Goal: Use online tool/utility: Utilize a website feature to perform a specific function

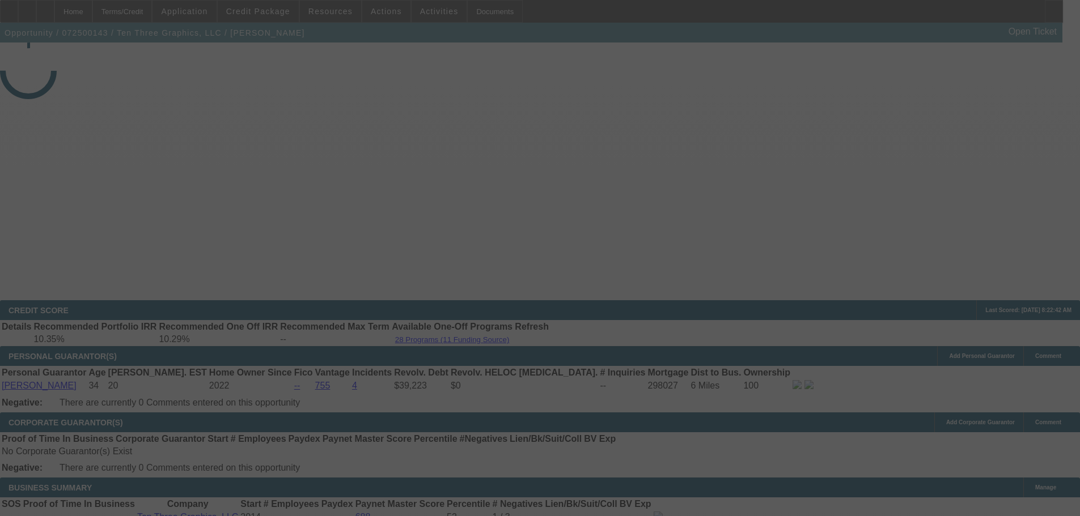
click at [458, 155] on div at bounding box center [540, 258] width 1080 height 516
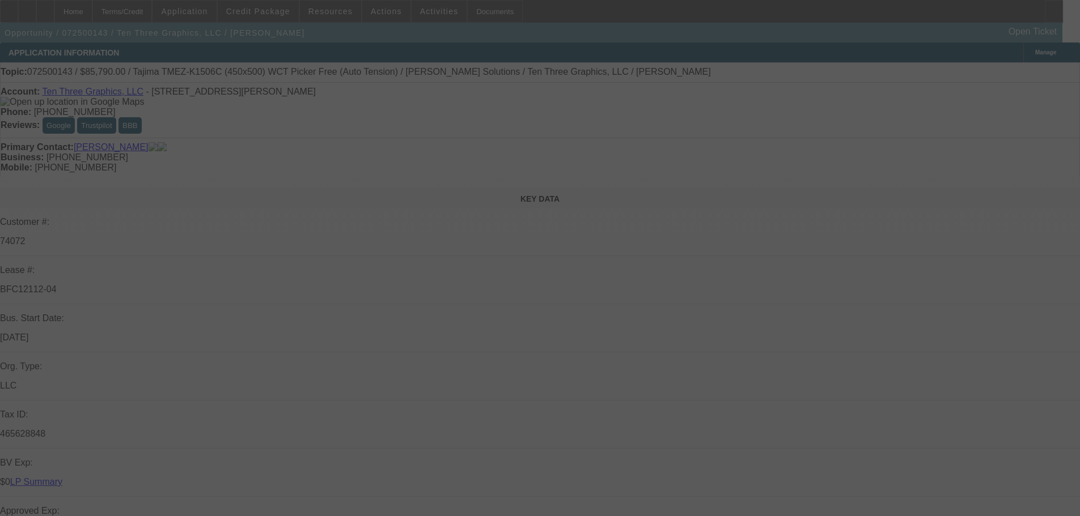
select select "0"
select select "2"
select select "0"
select select "1"
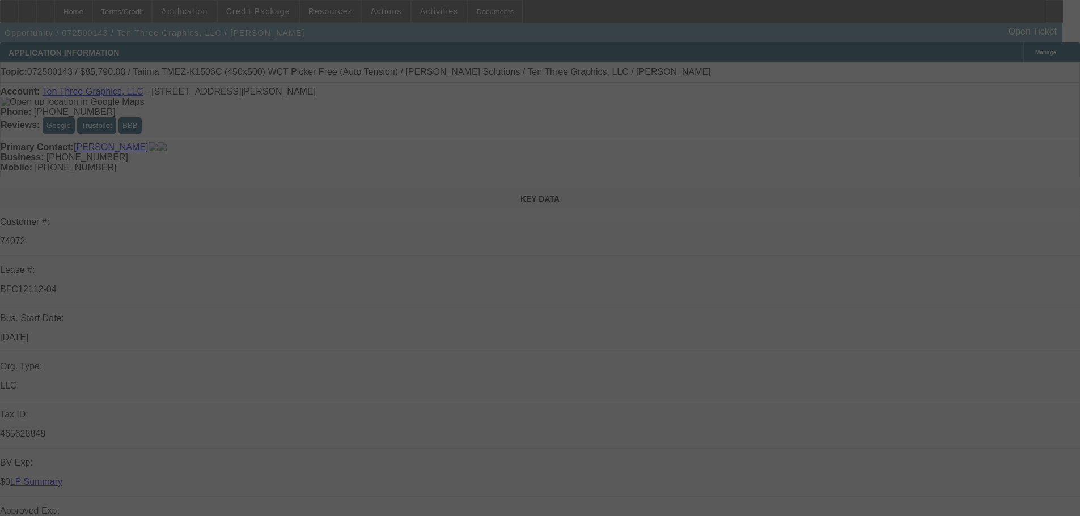
select select "0"
select select "2"
select select "0.1"
select select "4"
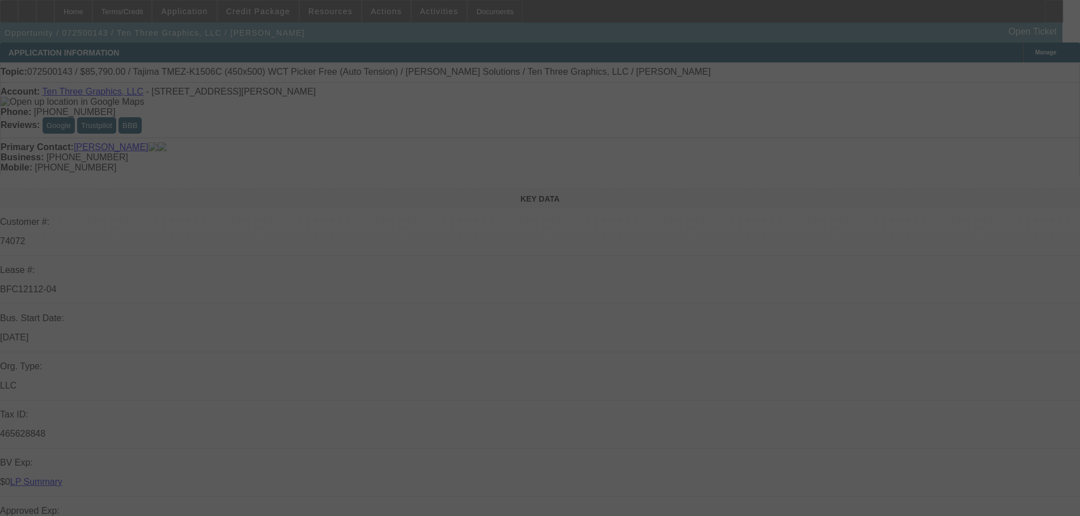
select select "0"
select select "2"
select select "0"
select select "1"
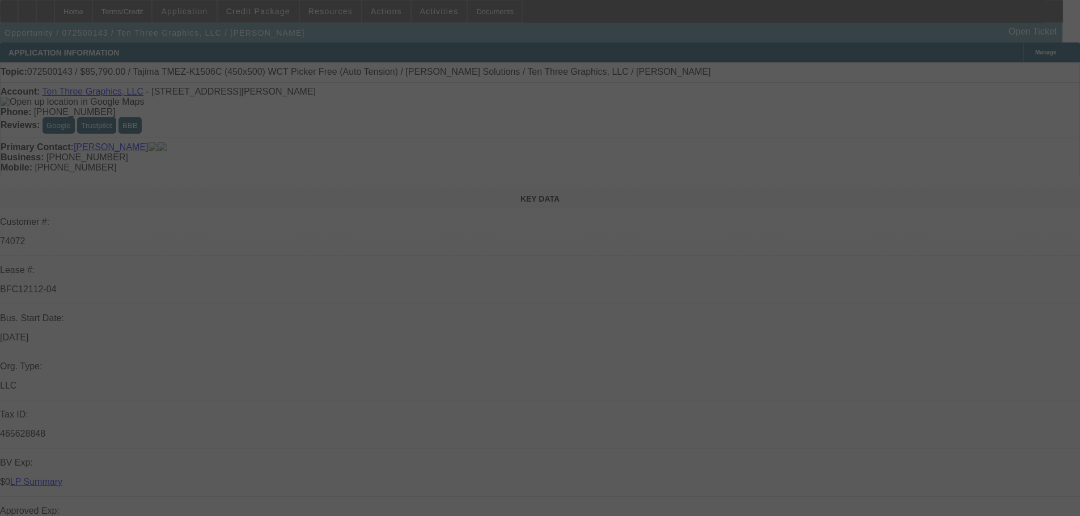
select select "0"
select select "2"
select select "0.1"
select select "4"
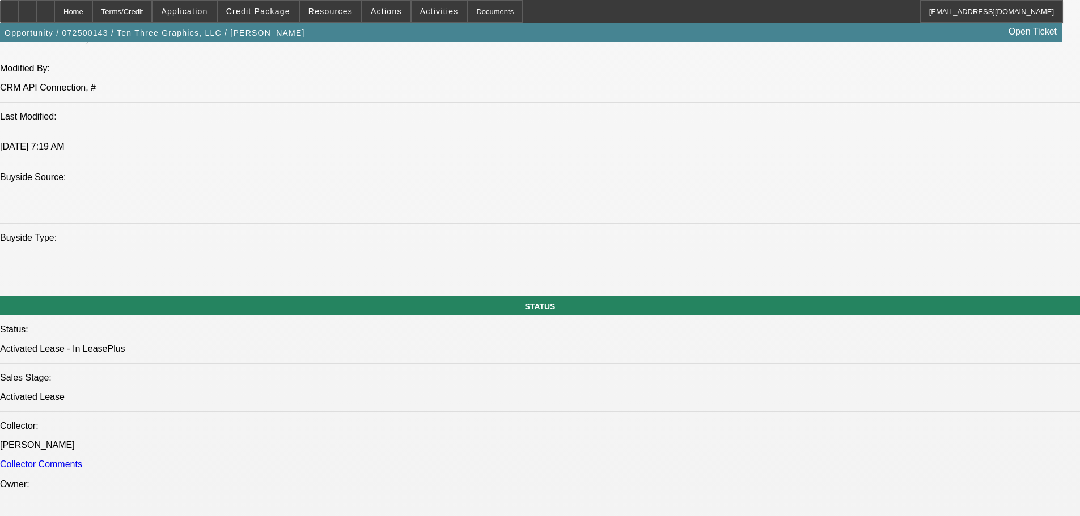
scroll to position [1304, 0]
